Goal: Information Seeking & Learning: Understand process/instructions

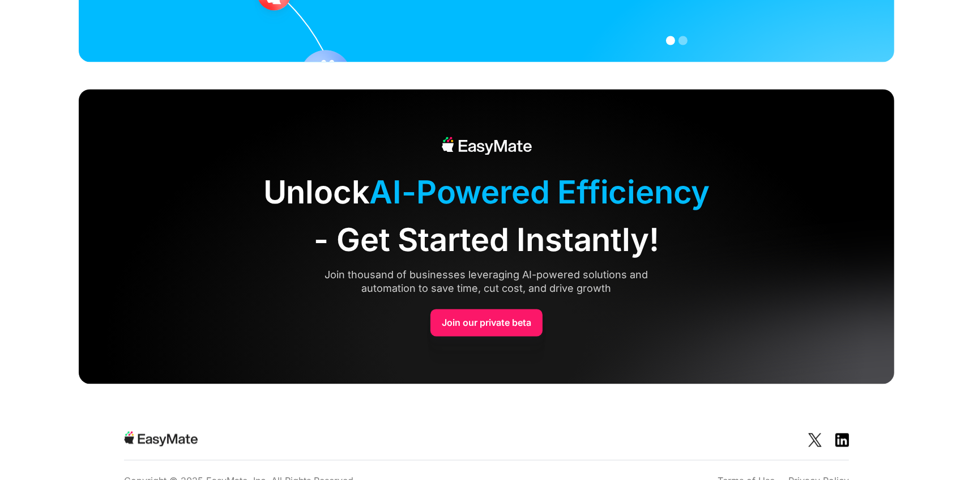
scroll to position [2744, 0]
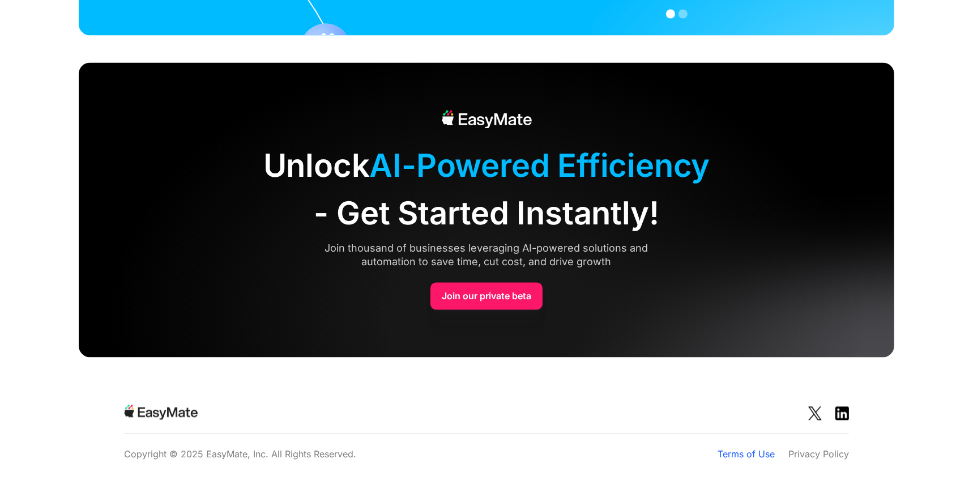
click at [750, 451] on link "Terms of Use" at bounding box center [746, 454] width 57 height 14
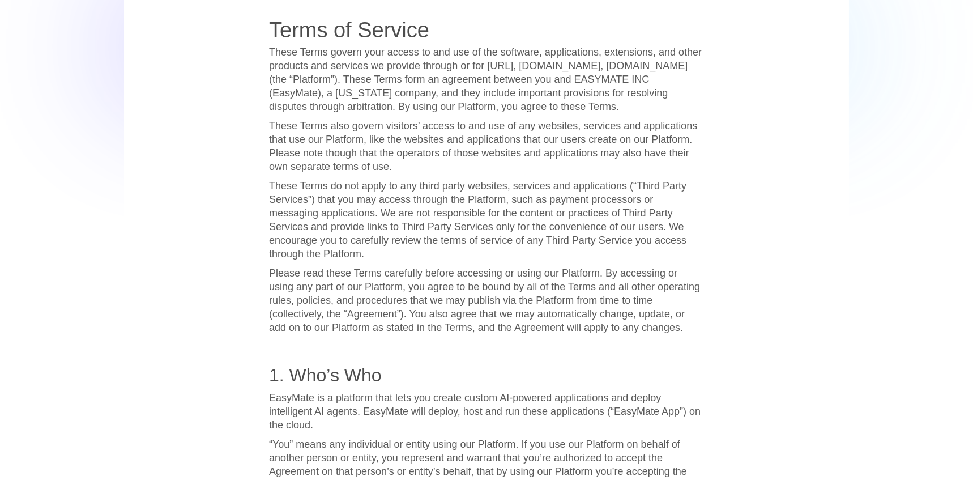
scroll to position [1048, 0]
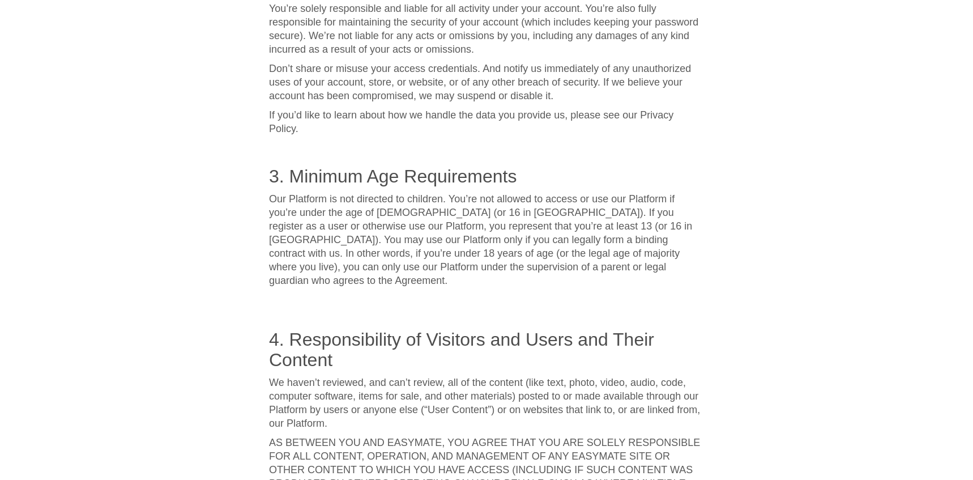
click at [564, 266] on p "Our Platform is not directed to children. You’re not allowed to access or use o…" at bounding box center [486, 239] width 435 height 95
drag, startPoint x: 585, startPoint y: 242, endPoint x: 678, endPoint y: 242, distance: 93.4
click at [678, 242] on p "Our Platform is not directed to children. You’re not allowed to access or use o…" at bounding box center [486, 239] width 435 height 95
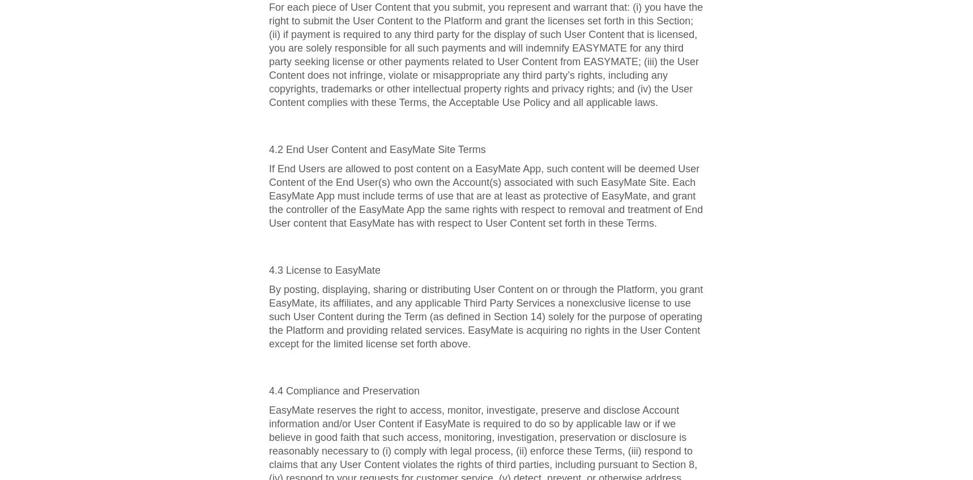
scroll to position [2046, 0]
